Goal: Check status: Check status

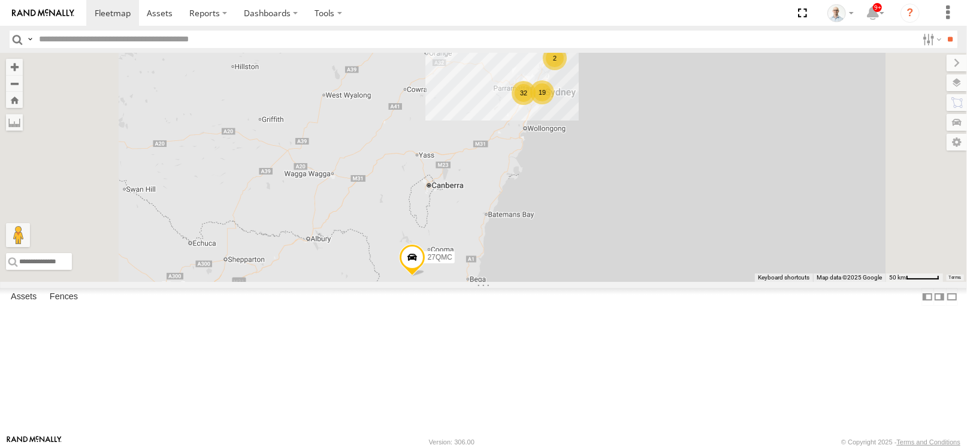
click at [536, 105] on div "32" at bounding box center [524, 93] width 24 height 24
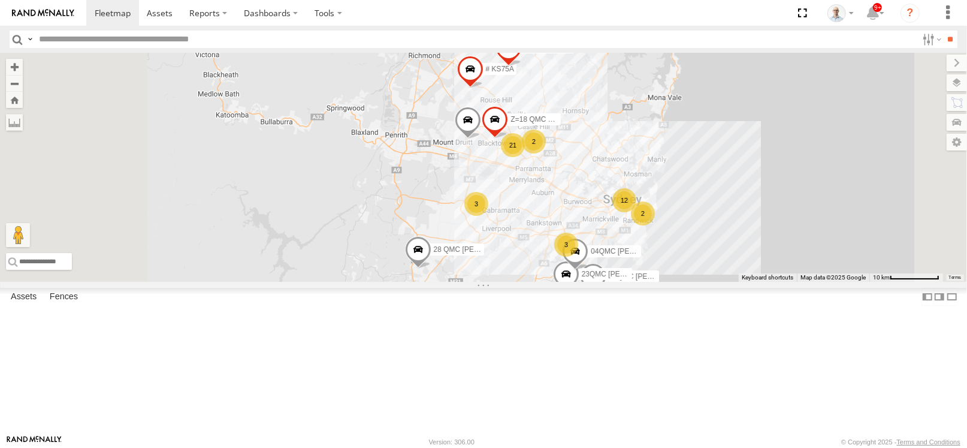
click at [525, 157] on div "21" at bounding box center [513, 145] width 24 height 24
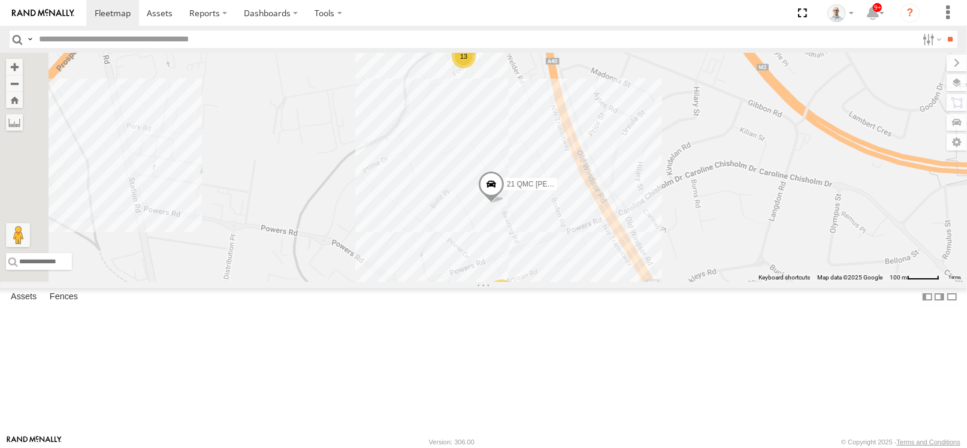
click at [514, 303] on div "7" at bounding box center [502, 291] width 24 height 24
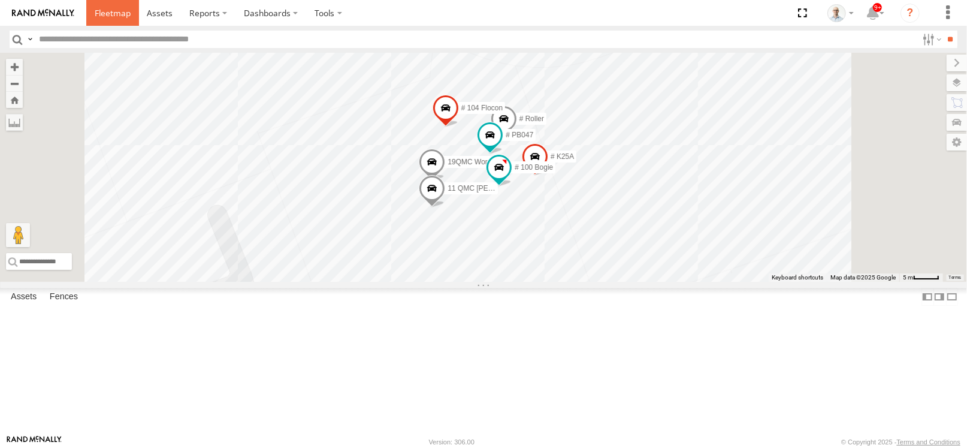
click at [109, 10] on span at bounding box center [113, 12] width 36 height 11
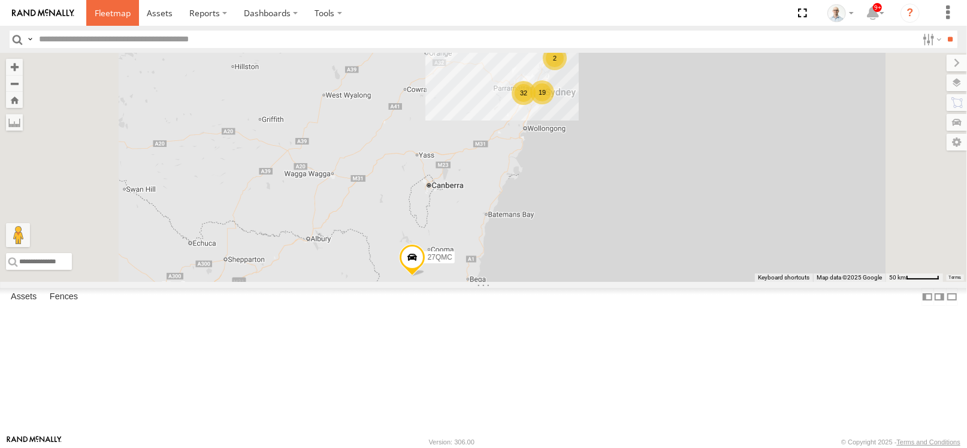
click at [116, 23] on link at bounding box center [112, 13] width 53 height 26
click at [536, 105] on div "32" at bounding box center [524, 93] width 24 height 24
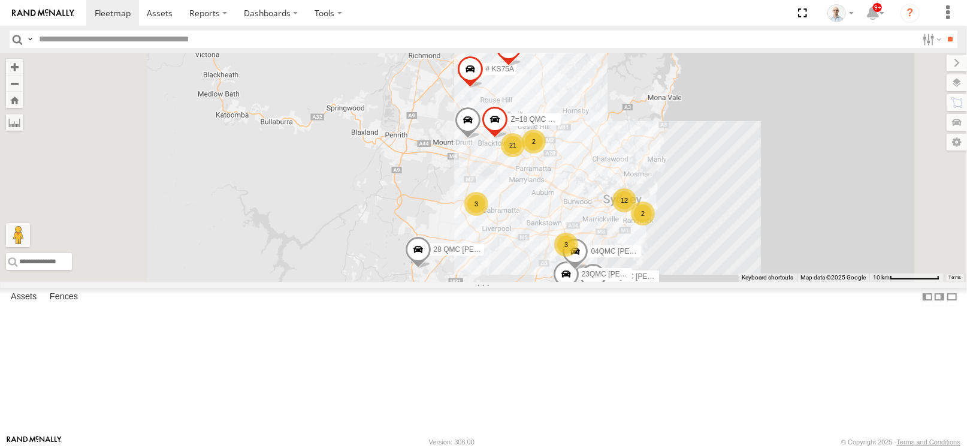
click at [525, 157] on div "21" at bounding box center [513, 145] width 24 height 24
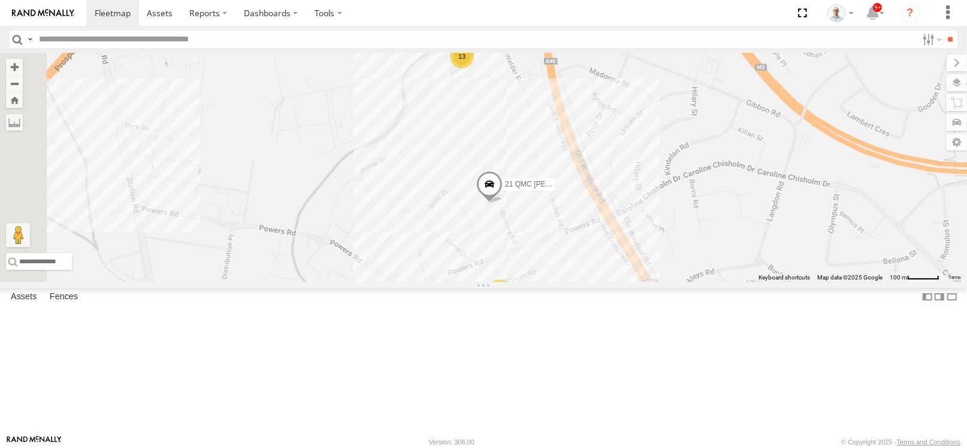
click at [512, 303] on div "7" at bounding box center [500, 291] width 24 height 24
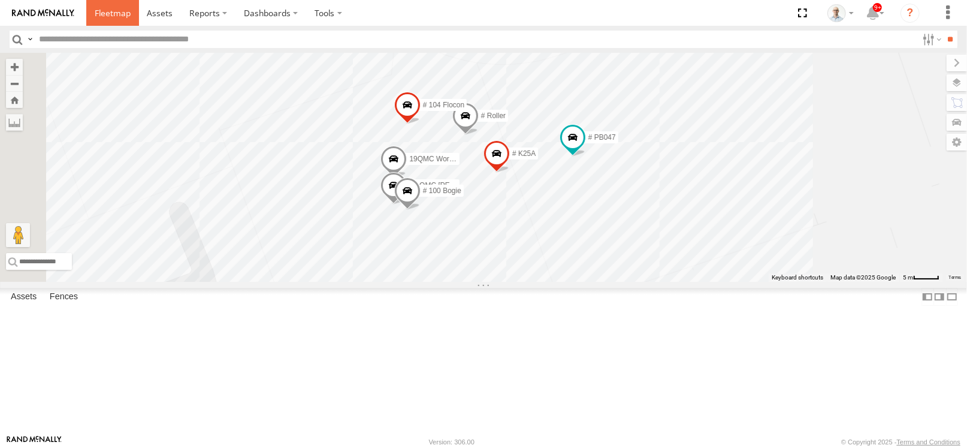
click at [126, 8] on span at bounding box center [113, 12] width 36 height 11
